Goal: Transaction & Acquisition: Purchase product/service

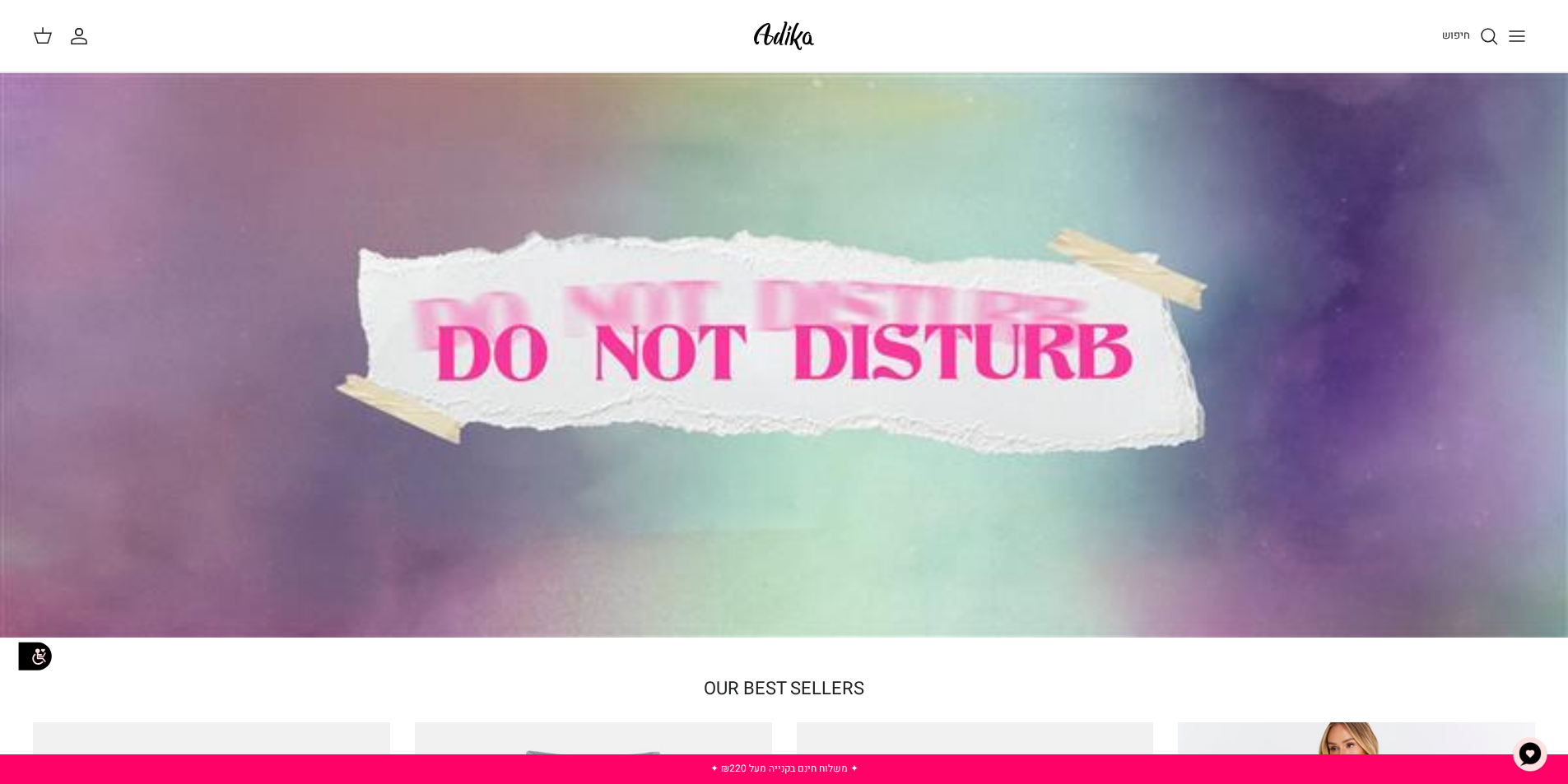
click at [1505, 32] on button "Toggle menu" at bounding box center [1516, 36] width 36 height 36
click at [1513, 36] on line "Toggle menu" at bounding box center [1516, 36] width 15 height 0
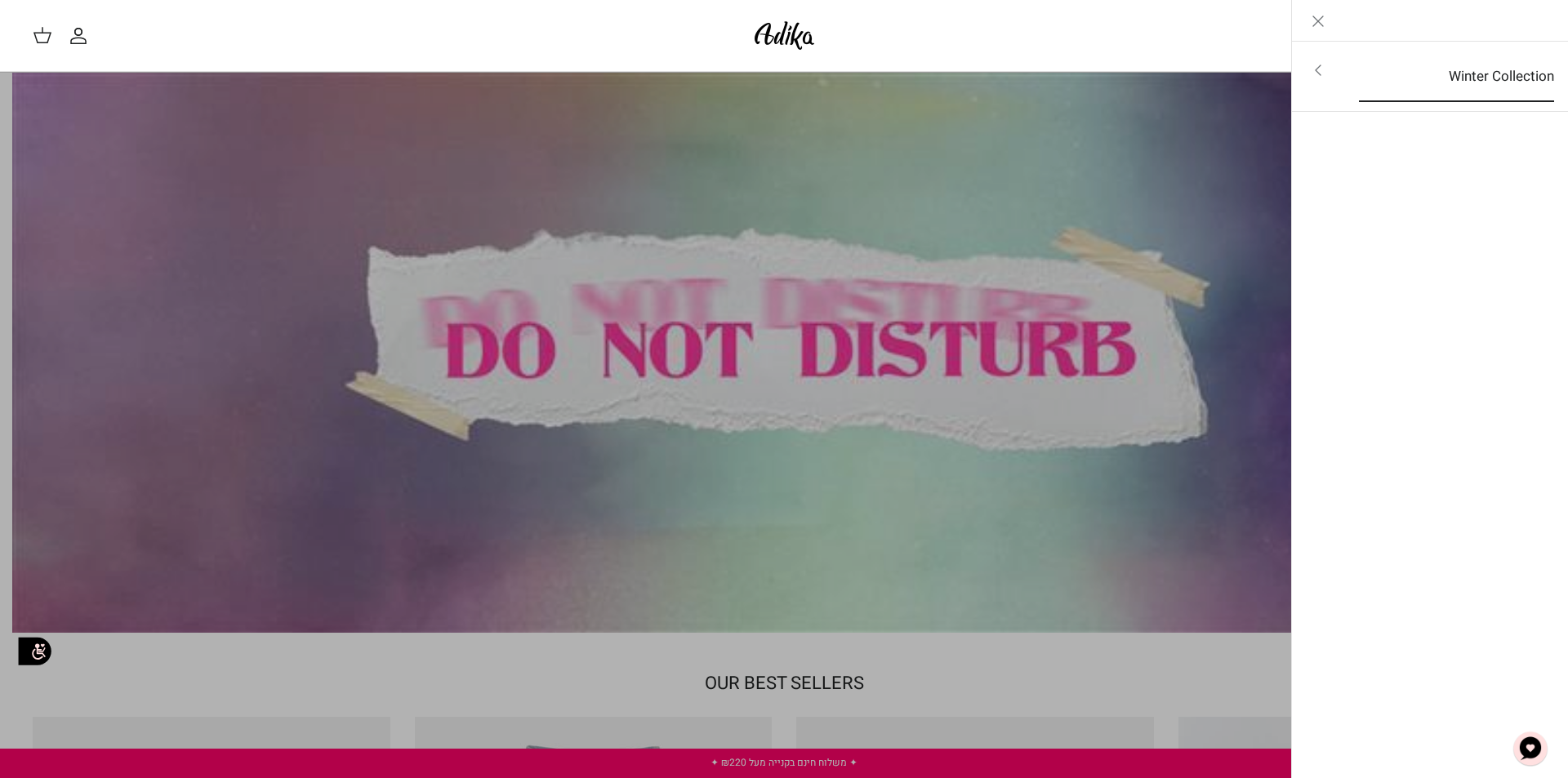
click at [1502, 79] on link "Winter Collection" at bounding box center [1457, 76] width 225 height 50
click at [1495, 73] on link "לכל הפריטים" at bounding box center [1430, 71] width 260 height 41
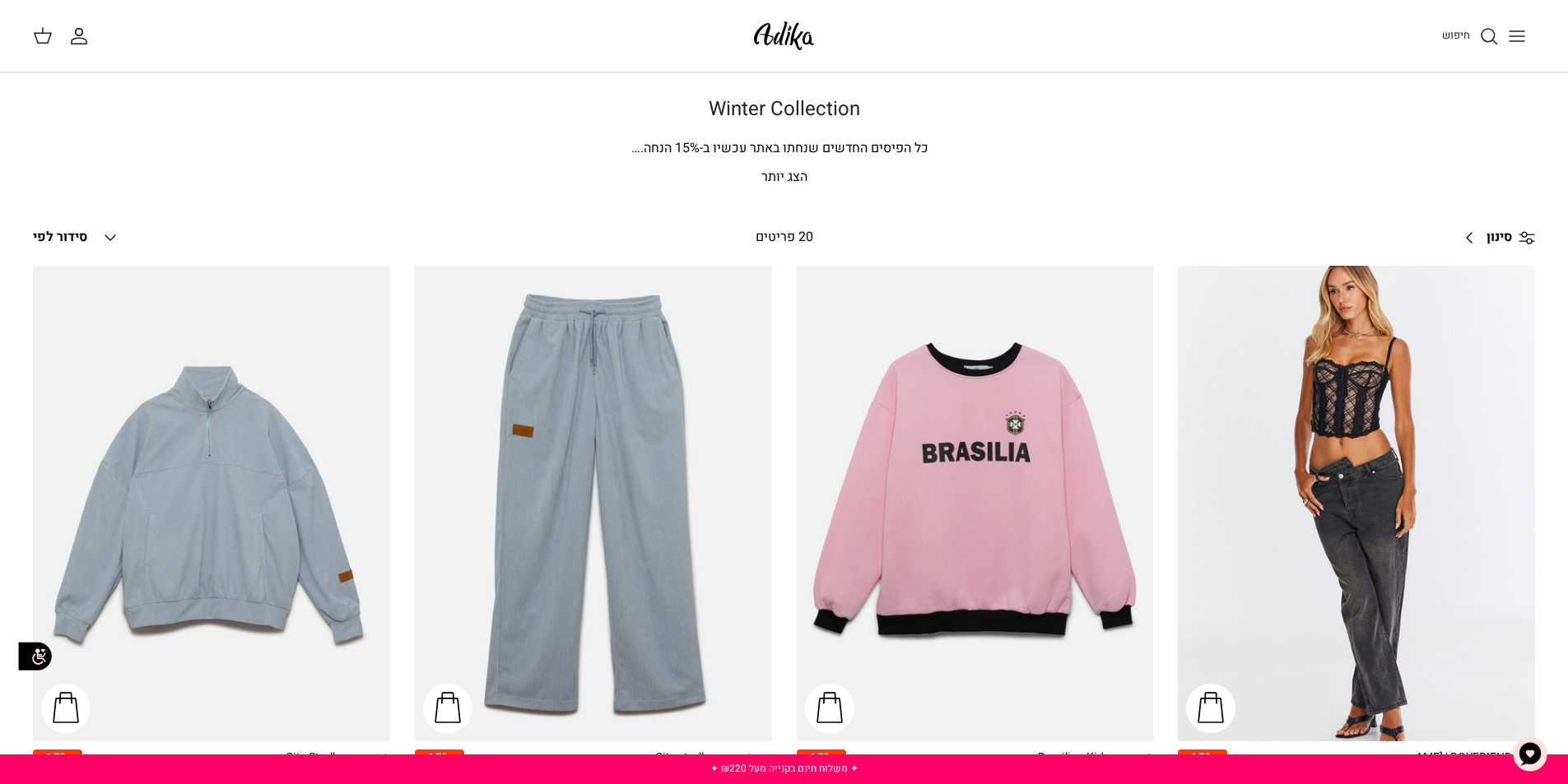
click at [773, 179] on p "הצג יותר" at bounding box center [784, 178] width 1152 height 21
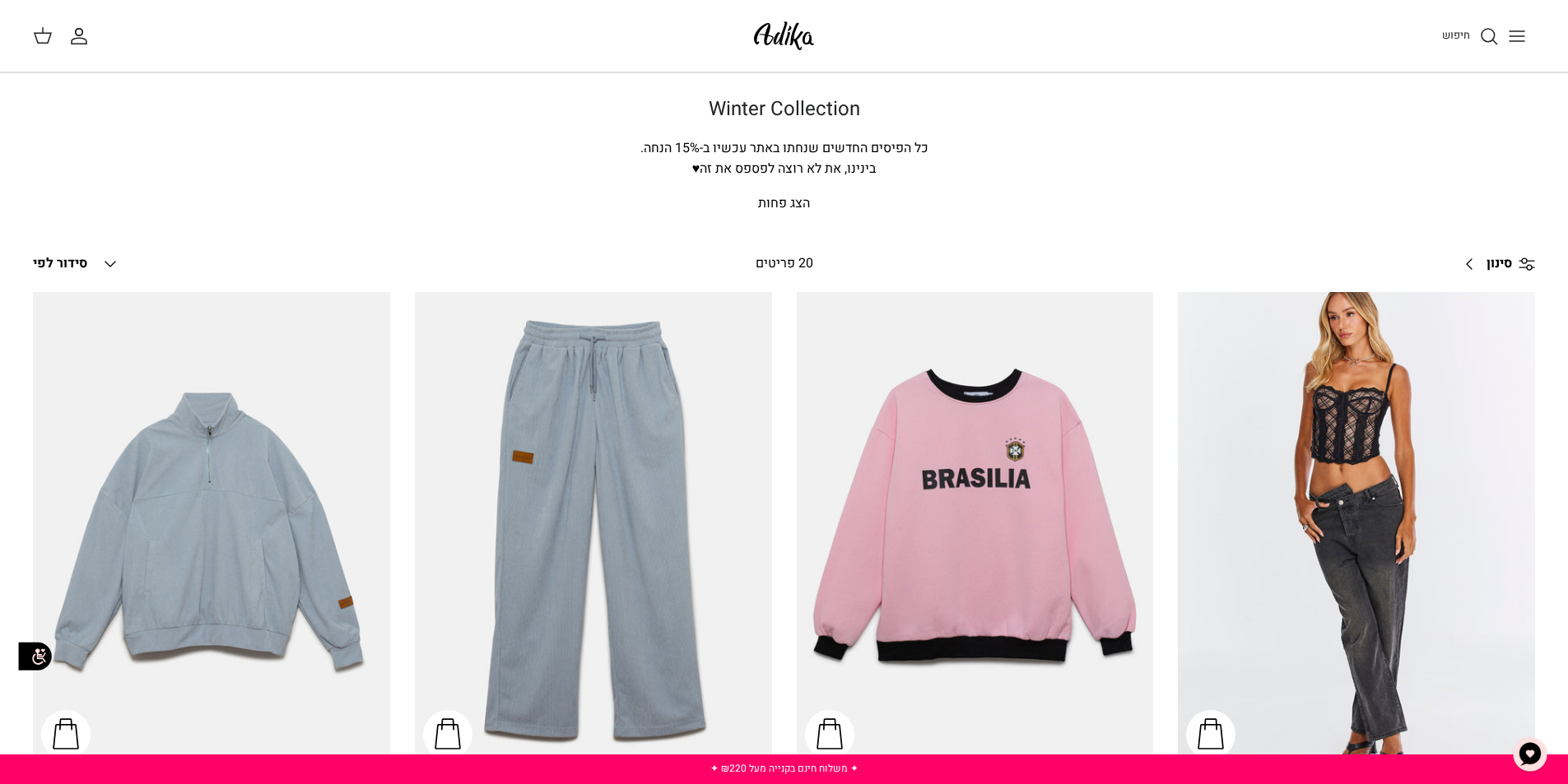
click at [1513, 42] on icon "Toggle menu" at bounding box center [1516, 36] width 19 height 19
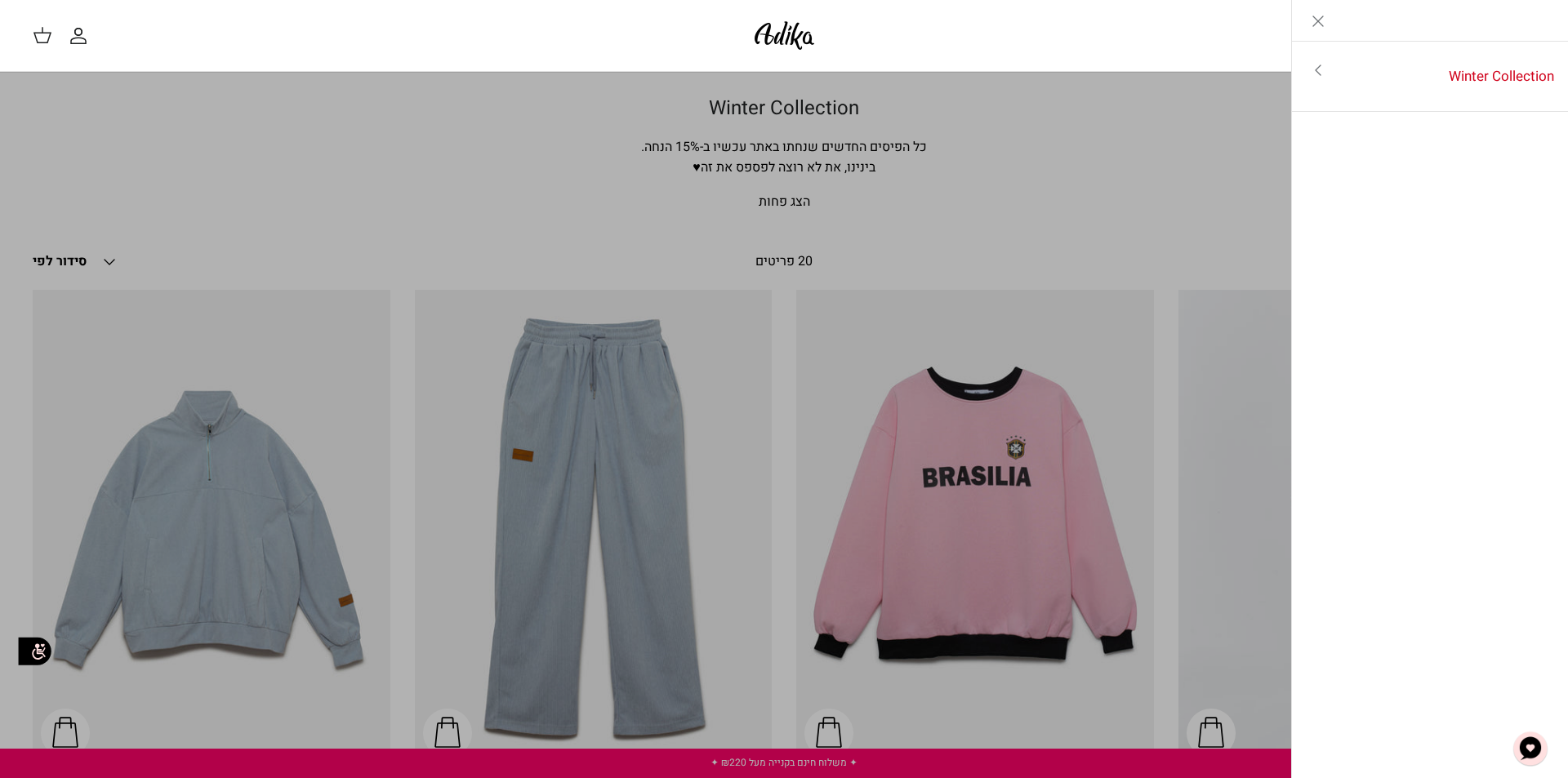
drag, startPoint x: 1490, startPoint y: 151, endPoint x: 1489, endPoint y: 172, distance: 21.0
click at [1489, 172] on div "Left Winter Collection Toggle menu לכל הפריטים" at bounding box center [1430, 389] width 278 height 778
click at [1489, 182] on div "Left Winter Collection Toggle menu לכל הפריטים" at bounding box center [1430, 389] width 278 height 778
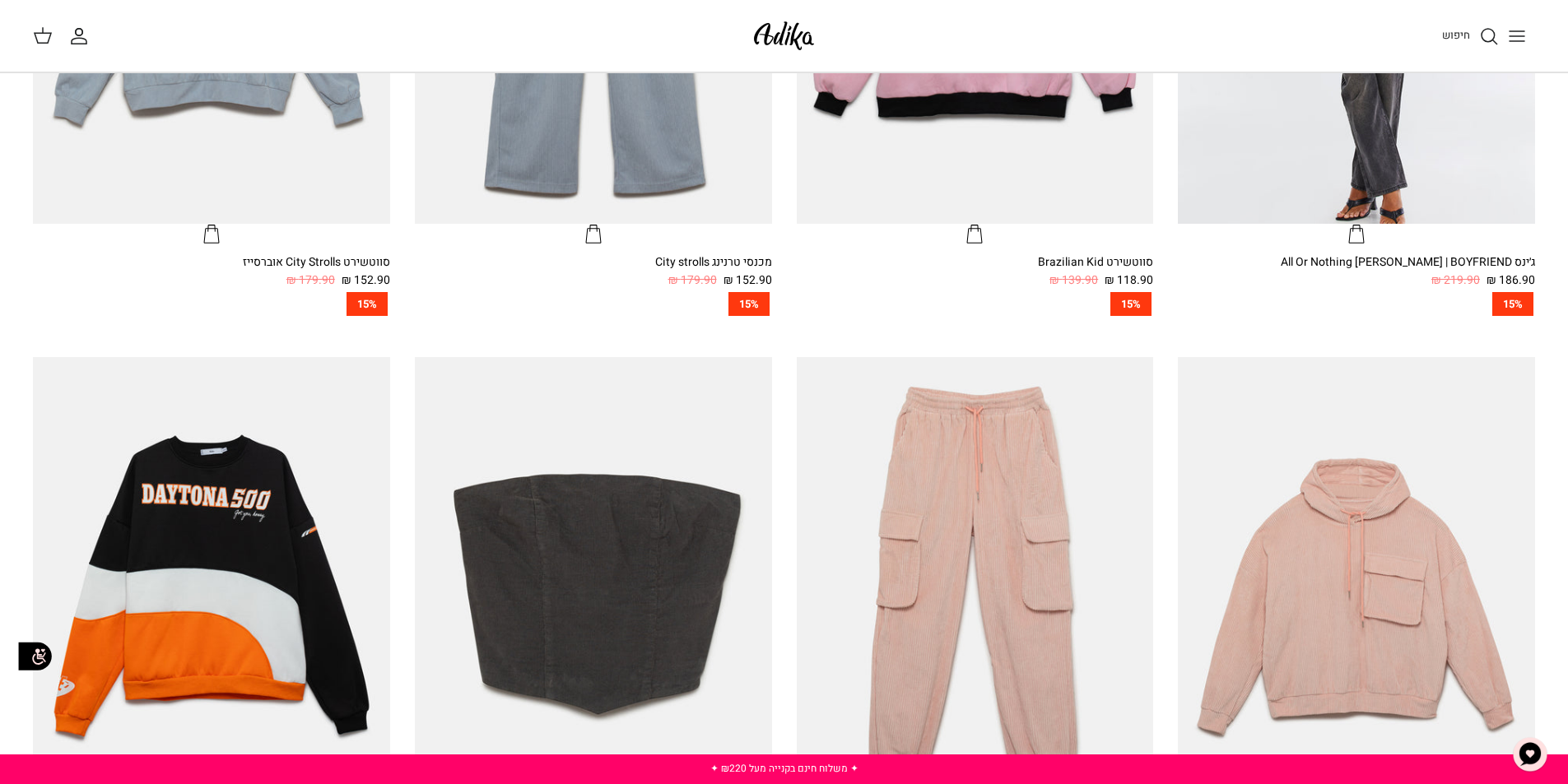
scroll to position [563, 0]
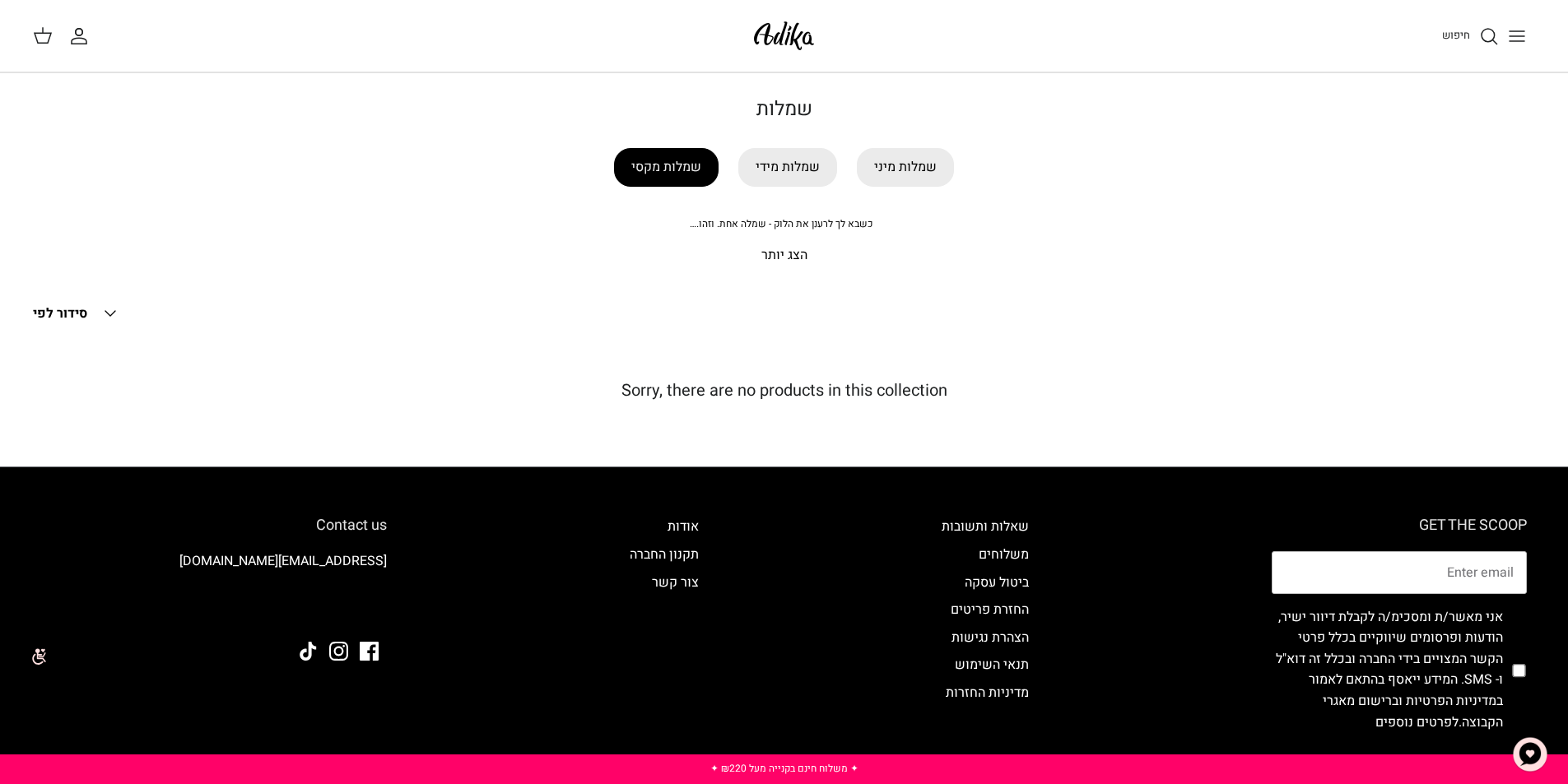
click at [665, 165] on link "שמלות מקסי" at bounding box center [666, 167] width 105 height 39
